Goal: Task Accomplishment & Management: Use online tool/utility

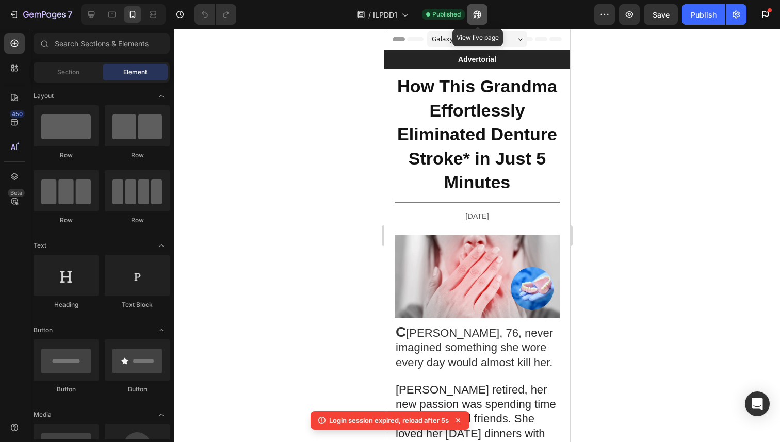
click at [477, 17] on icon "button" at bounding box center [477, 14] width 10 height 10
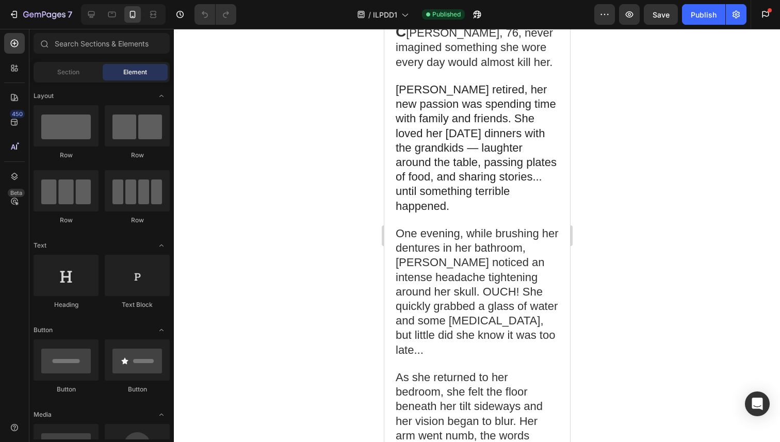
scroll to position [544, 0]
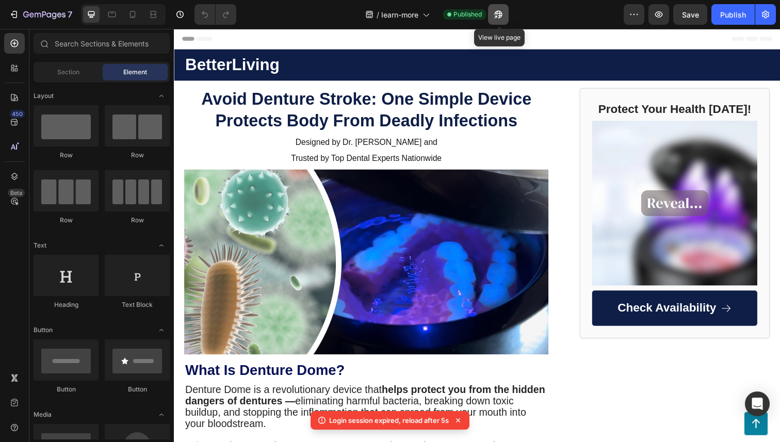
click at [497, 15] on icon "button" at bounding box center [495, 16] width 3 height 3
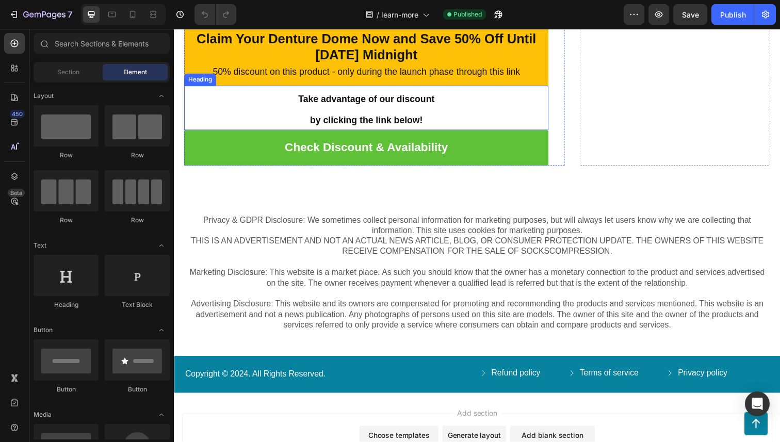
scroll to position [3965, 0]
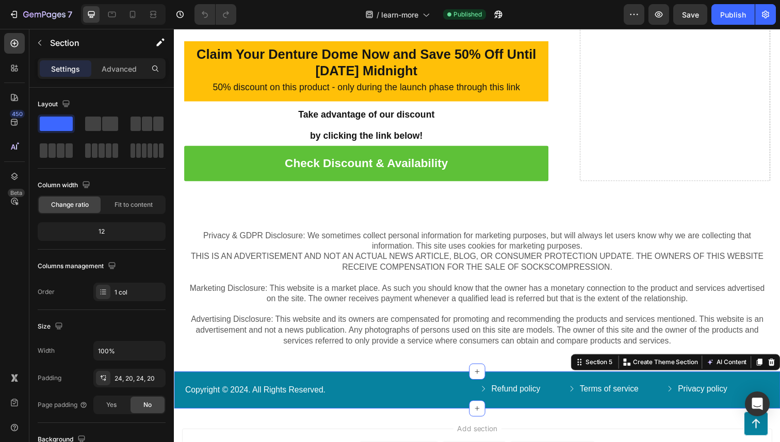
click at [352, 379] on div "Copyright © 2024. All Rights Reserved. Text Block Refund policy Button Terms of…" at bounding box center [483, 398] width 619 height 38
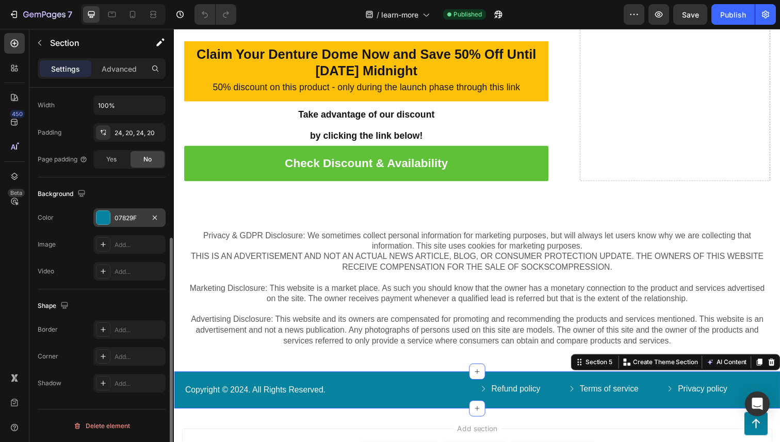
click at [145, 219] on div "07829F" at bounding box center [129, 217] width 72 height 19
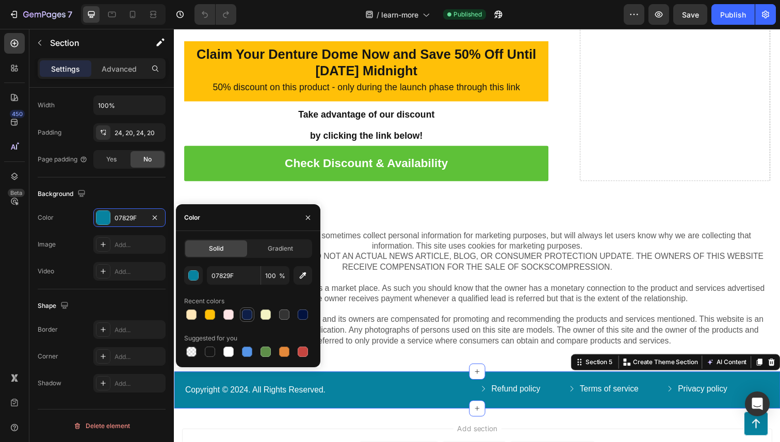
click at [245, 312] on div at bounding box center [247, 315] width 10 height 10
type input "0E1E47"
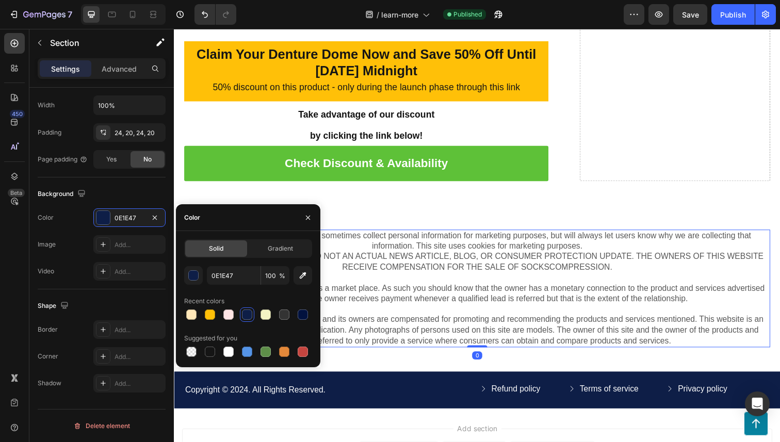
click at [455, 277] on p "Privacy & GDPR Disclosure: We sometimes collect personal information for market…" at bounding box center [483, 272] width 596 height 75
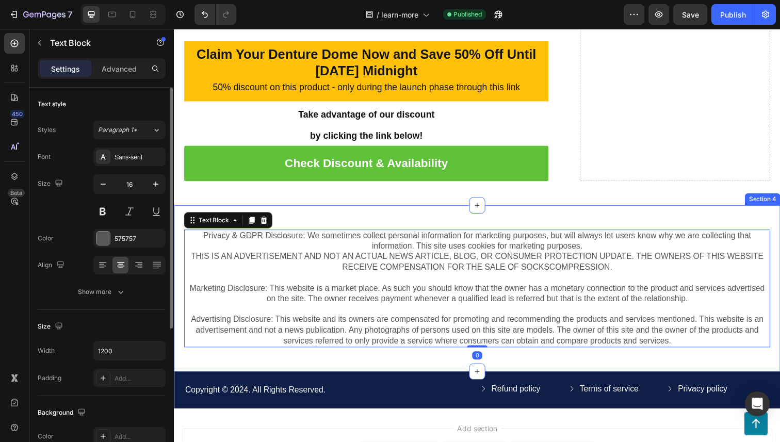
click at [437, 209] on div "Privacy & GDPR Disclosure: We sometimes collect personal information for market…" at bounding box center [483, 294] width 619 height 170
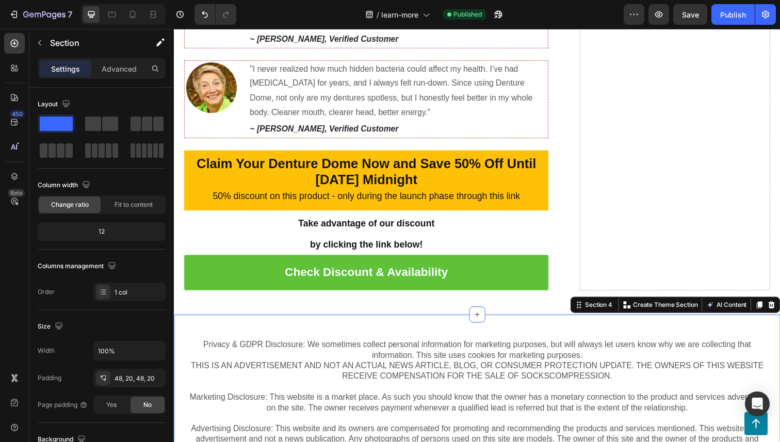
scroll to position [3847, 0]
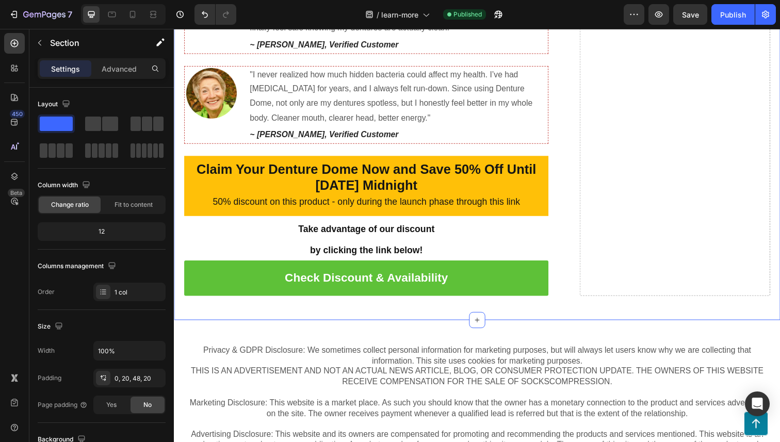
click at [397, 305] on div "A Special Offer for Our Readers: Claim Your Denture Dome Now and SAVE 50% OFF U…" at bounding box center [483, 38] width 619 height 577
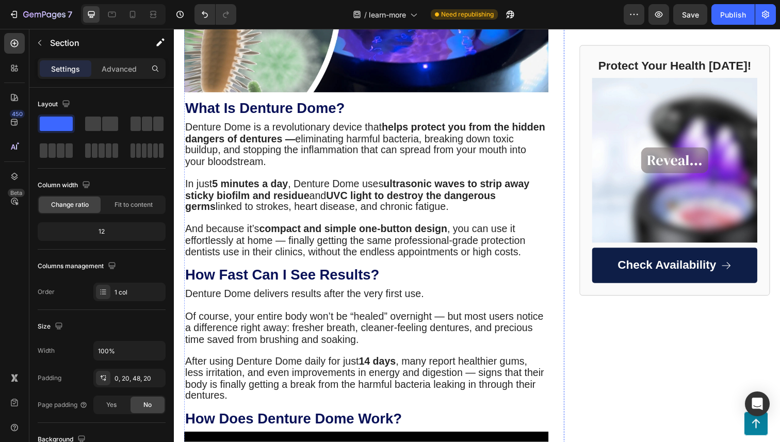
scroll to position [0, 0]
